Goal: Transaction & Acquisition: Purchase product/service

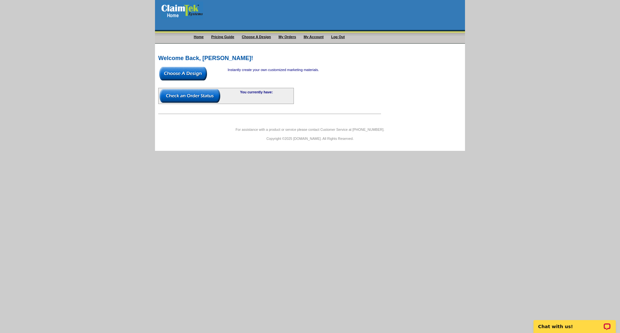
click at [188, 72] on img at bounding box center [183, 74] width 48 height 14
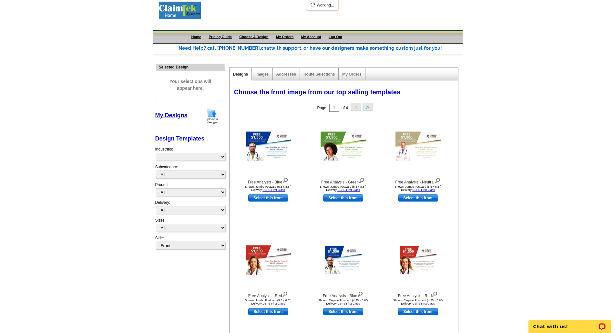
select select "1058"
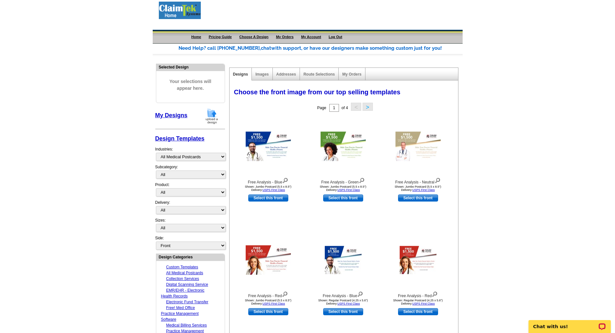
click at [212, 116] on img at bounding box center [211, 116] width 17 height 16
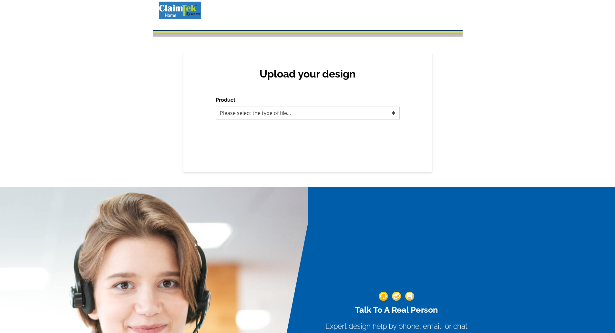
click at [229, 114] on select "Please select the type of file... Postcards Business Cards Letters and flyers G…" at bounding box center [308, 112] width 184 height 13
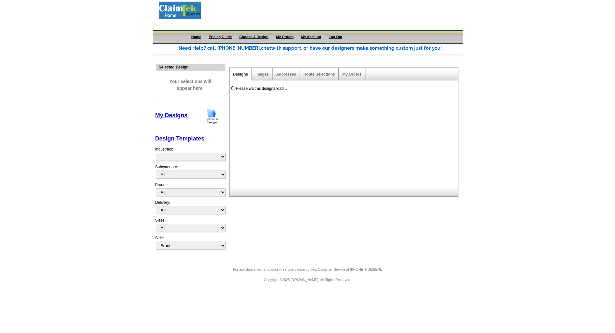
select select "1058"
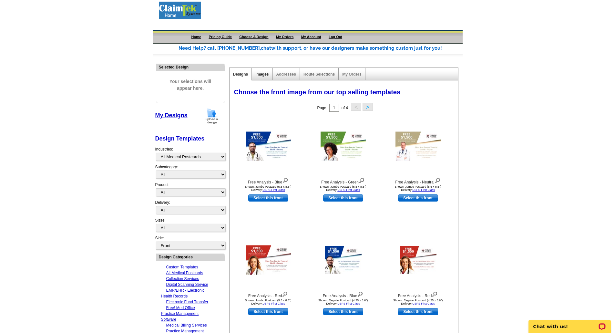
click at [262, 75] on link "Images" at bounding box center [261, 74] width 13 height 5
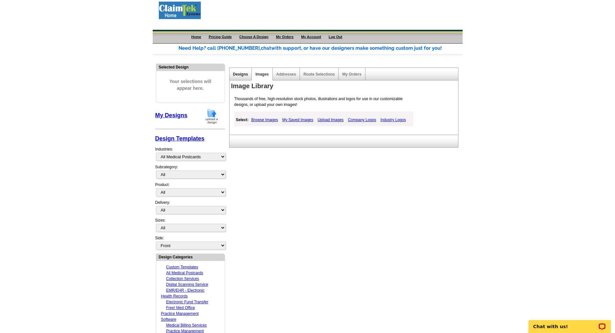
click at [240, 76] on link "Designs" at bounding box center [240, 74] width 15 height 5
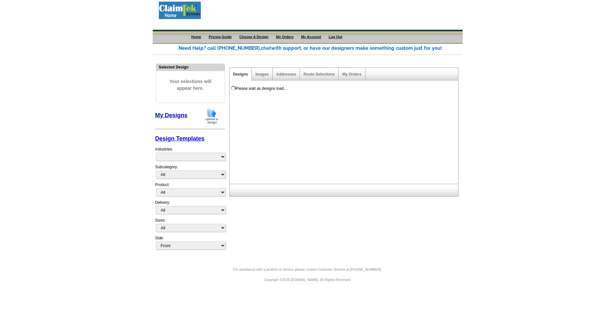
select select "1058"
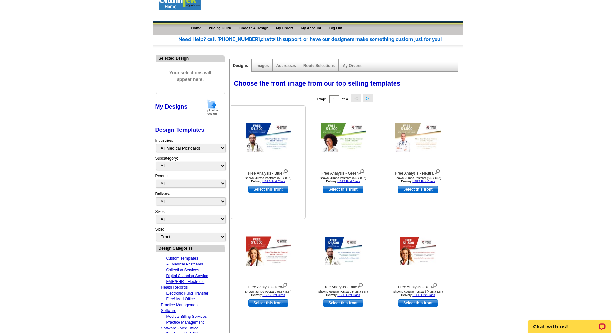
scroll to position [9, 0]
click at [345, 249] on img at bounding box center [343, 251] width 37 height 28
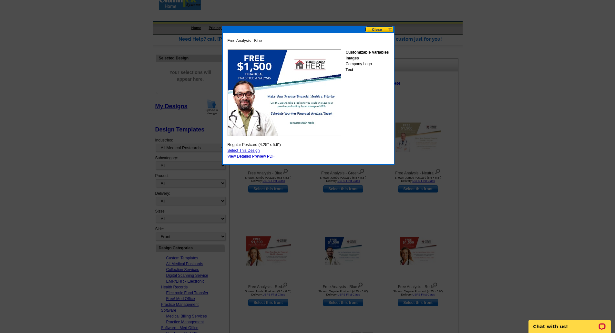
click at [245, 150] on link "Select This Design" at bounding box center [243, 150] width 32 height 5
select select "1"
select select "back"
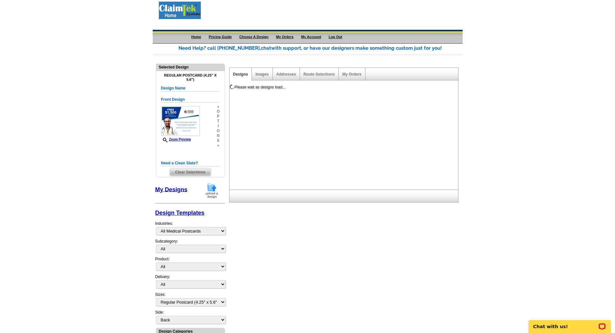
scroll to position [0, 0]
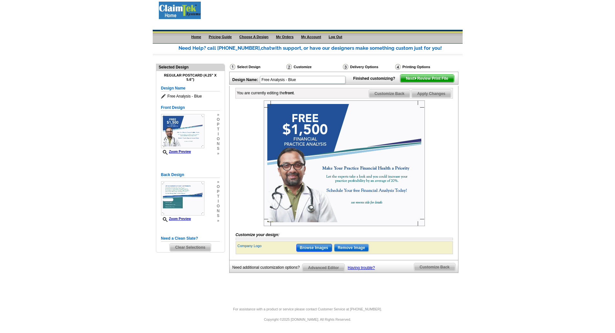
click at [318, 251] on input "Browse Images" at bounding box center [313, 248] width 35 height 8
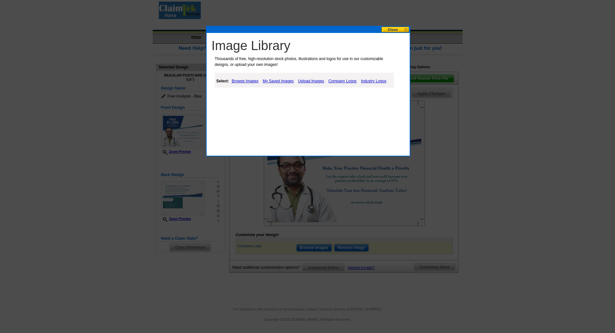
click at [250, 82] on link "Browse Images" at bounding box center [245, 81] width 30 height 8
click at [397, 31] on button at bounding box center [395, 29] width 28 height 6
